Goal: Find specific page/section: Find specific page/section

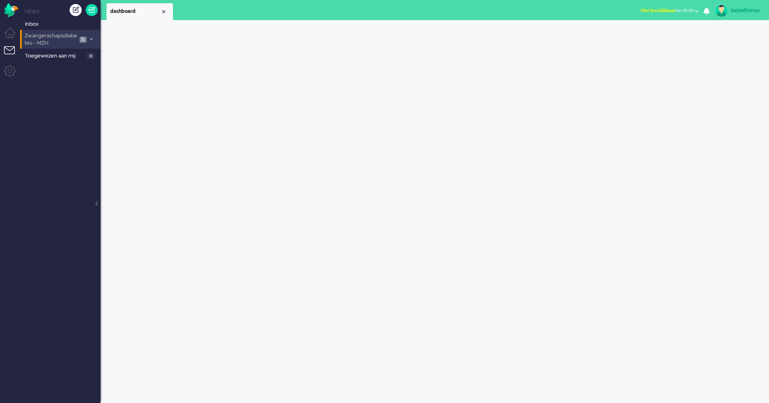
click at [51, 39] on span "Zwangerschapsdiabetes - MZH" at bounding box center [50, 39] width 54 height 15
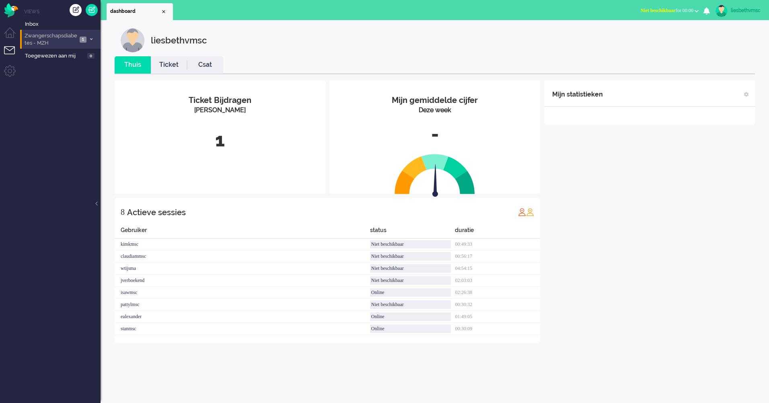
click at [46, 39] on span "Zwangerschapsdiabetes - MZH" at bounding box center [50, 39] width 54 height 15
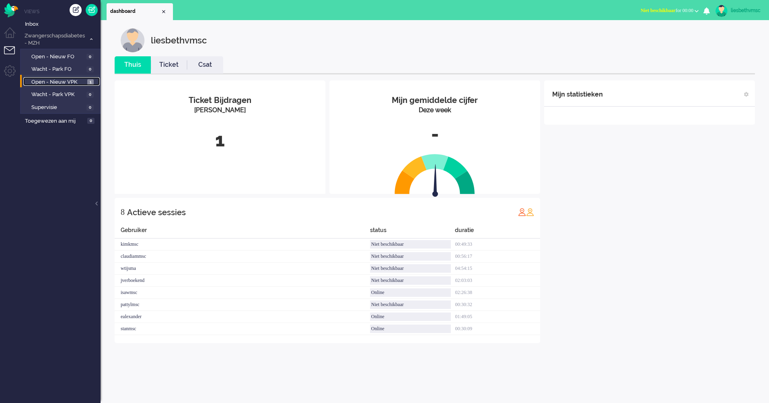
click at [53, 81] on span "Open - Nieuw VPK" at bounding box center [58, 82] width 54 height 8
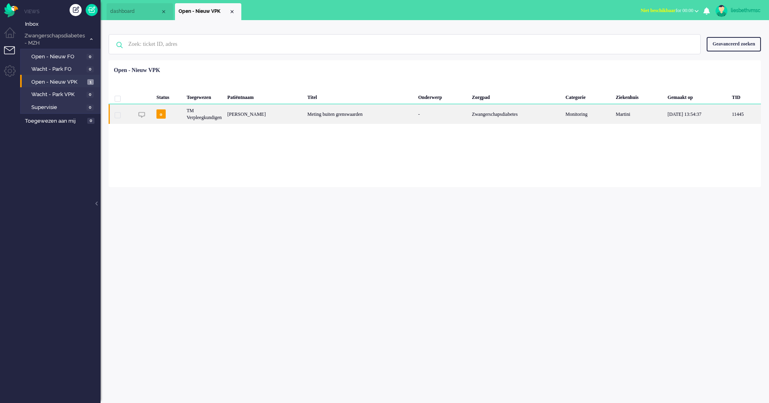
click at [224, 118] on div "TM Verpleegkundigen" at bounding box center [204, 114] width 41 height 20
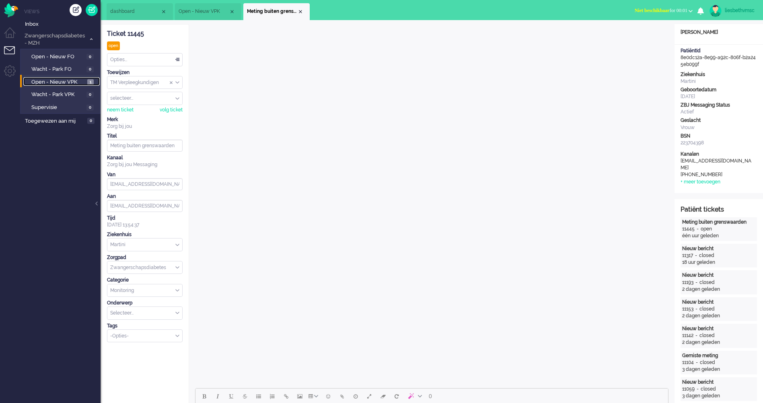
click at [58, 80] on span "Open - Nieuw VPK" at bounding box center [58, 82] width 54 height 8
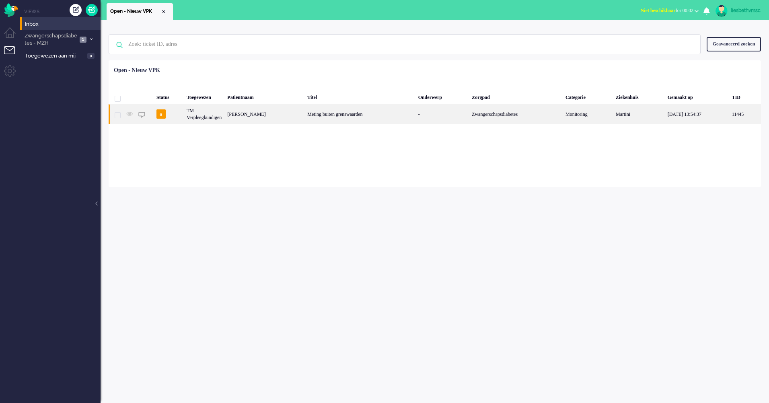
click at [215, 117] on div "TM Verpleegkundigen" at bounding box center [204, 114] width 41 height 20
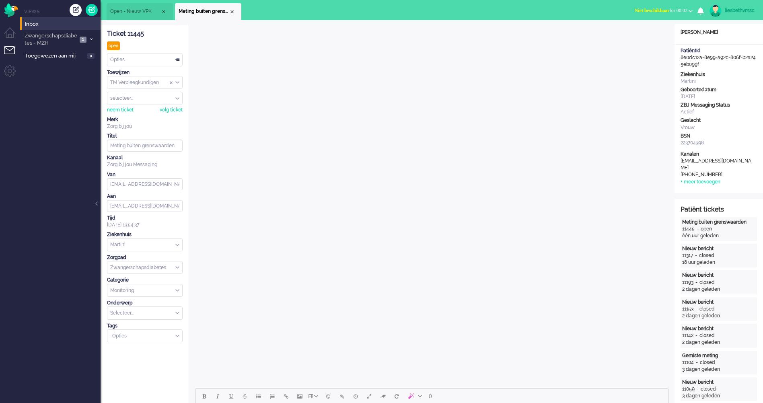
click at [36, 159] on ul "Views Inbox Zwangerschapsdiabetes - MZH 1 Open - Nieuw FO 0 Wacht - Park FO 0 O…" at bounding box center [60, 201] width 80 height 403
click at [43, 39] on span "Zwangerschapsdiabetes - MZH" at bounding box center [50, 39] width 54 height 15
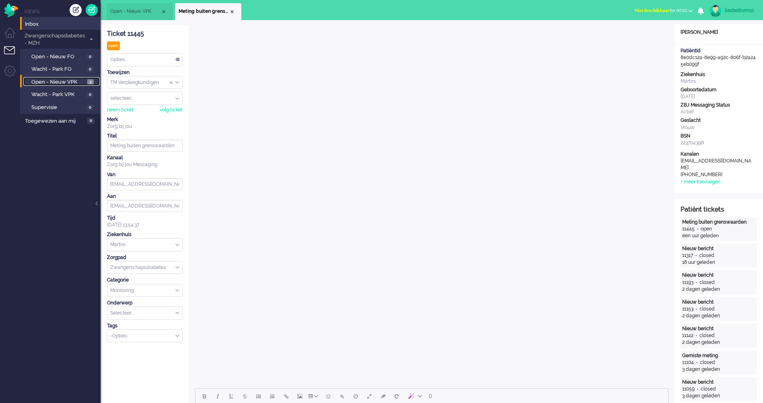
click at [41, 81] on span "Open - Nieuw VPK" at bounding box center [58, 82] width 54 height 8
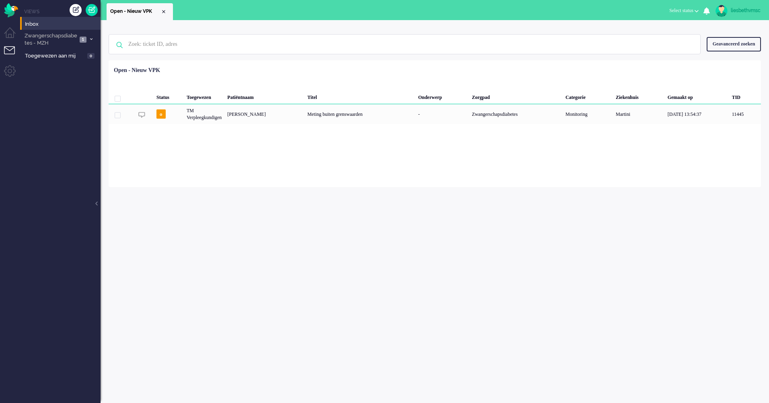
click at [495, 320] on div "Geen zoekresultaten Probeer nog eens Geavanceerd zoeken Geavanceerd zoeken Tick…" at bounding box center [434, 211] width 668 height 383
click at [428, 175] on div "Loading... Status Toegewezen Patiëntnaam Titel Onderwerp Zorgpad Categorie Ziek…" at bounding box center [435, 123] width 652 height 127
click at [319, 306] on div "Geen zoekresultaten [PERSON_NAME] nog eens Geavanceerd zoeken Geavanceerd zoeke…" at bounding box center [434, 211] width 668 height 383
click at [34, 39] on span "Zwangerschapsdiabetes - MZH" at bounding box center [50, 39] width 54 height 15
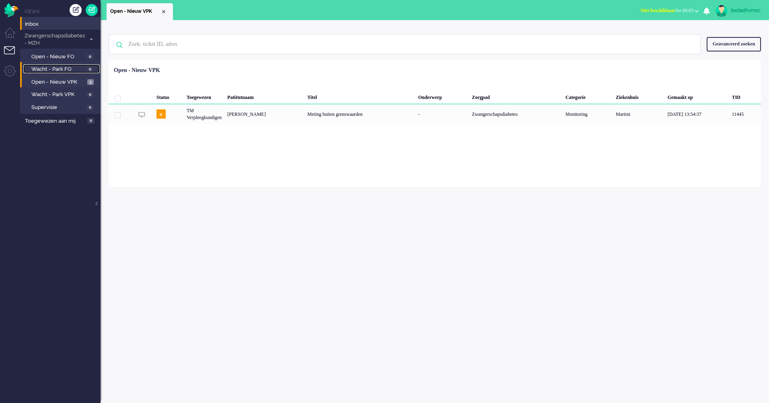
click at [55, 66] on span "Wacht - Park FO" at bounding box center [57, 70] width 53 height 8
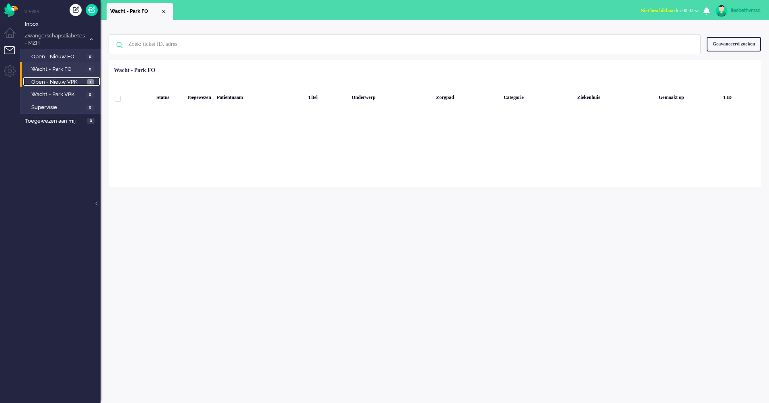
click at [46, 80] on span "Open - Nieuw VPK" at bounding box center [58, 82] width 54 height 8
